Goal: Task Accomplishment & Management: Use online tool/utility

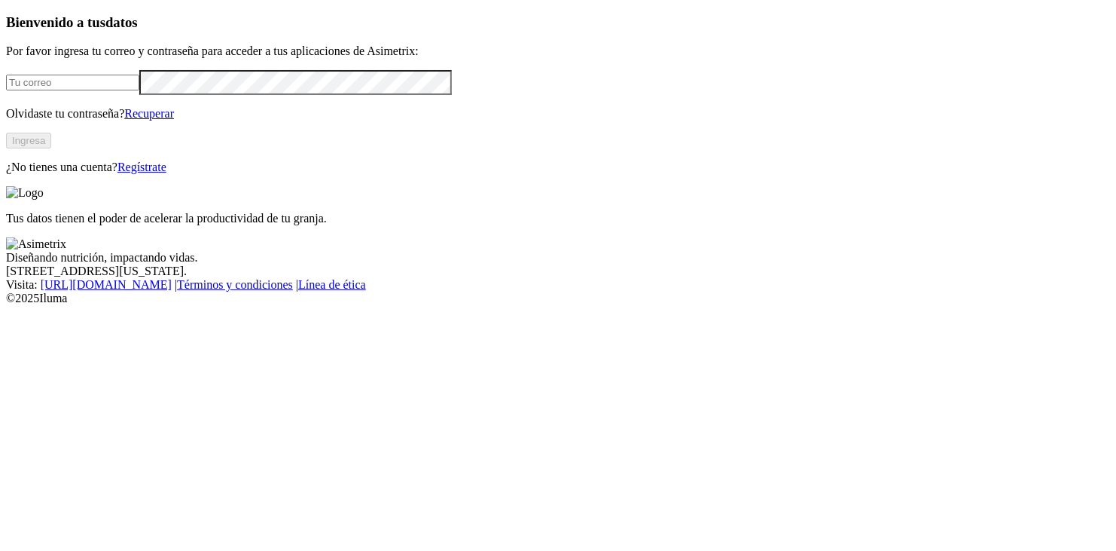
click at [139, 90] on input "email" at bounding box center [72, 83] width 133 height 16
type input "[EMAIL_ADDRESS][DOMAIN_NAME]"
click at [51, 148] on button "Ingresa" at bounding box center [28, 141] width 45 height 16
